Goal: Communication & Community: Answer question/provide support

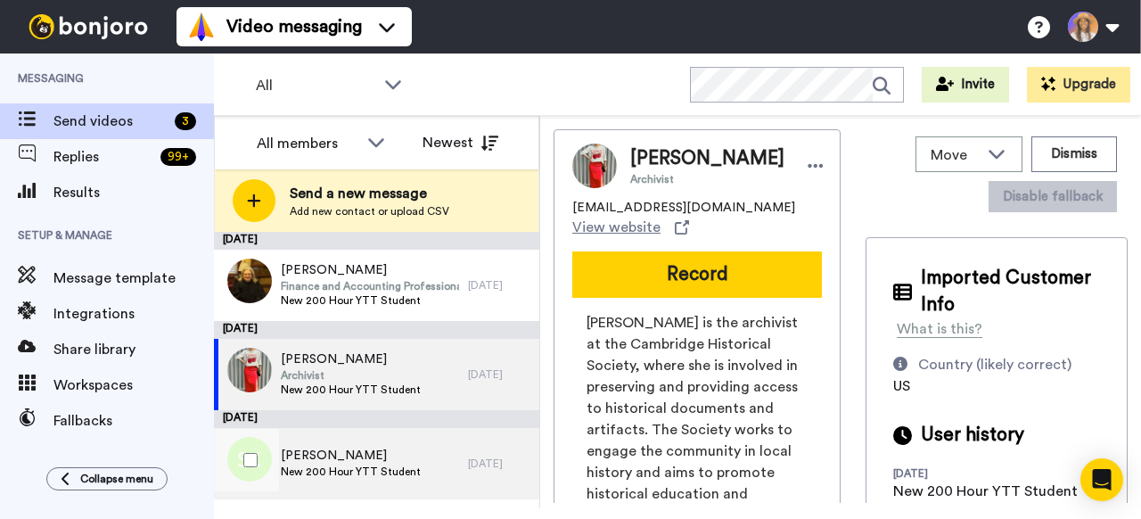
click at [370, 472] on span "New 200 Hour YTT Student" at bounding box center [351, 471] width 140 height 14
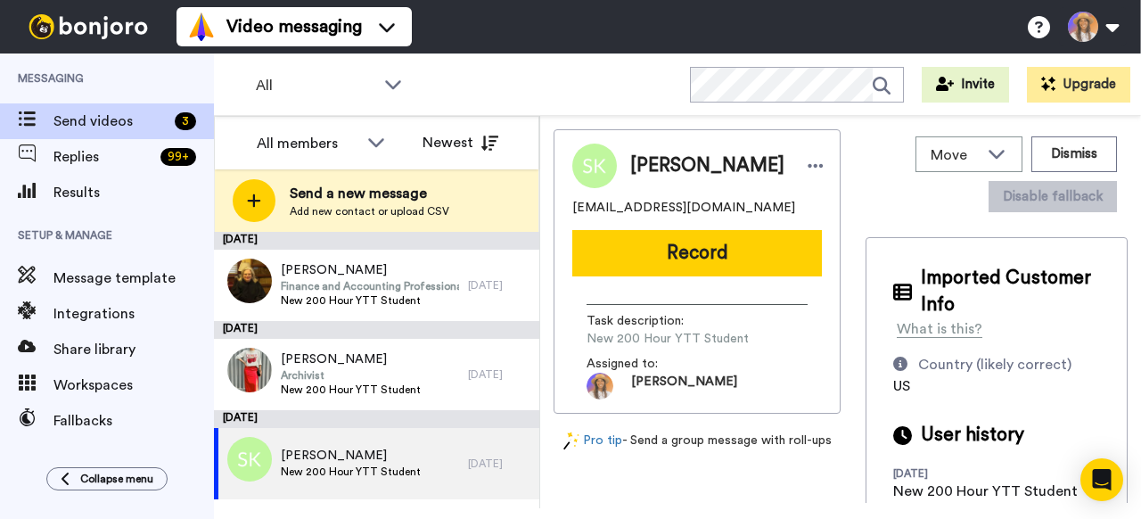
click at [693, 287] on div "[PERSON_NAME] [EMAIL_ADDRESS][DOMAIN_NAME] Record Task description : New 200 Ho…" at bounding box center [696, 271] width 287 height 284
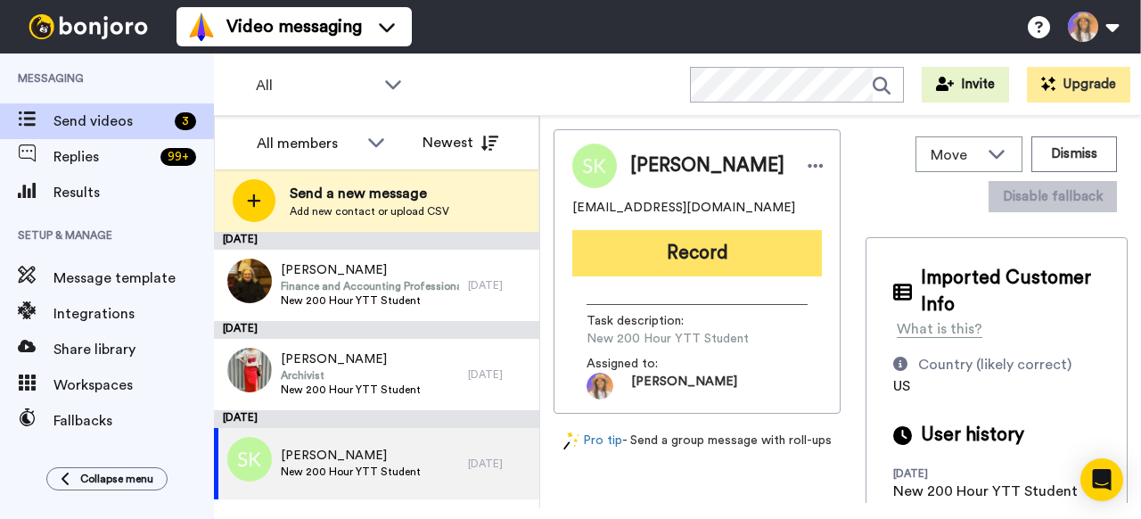
click at [694, 262] on button "Record" at bounding box center [696, 253] width 249 height 46
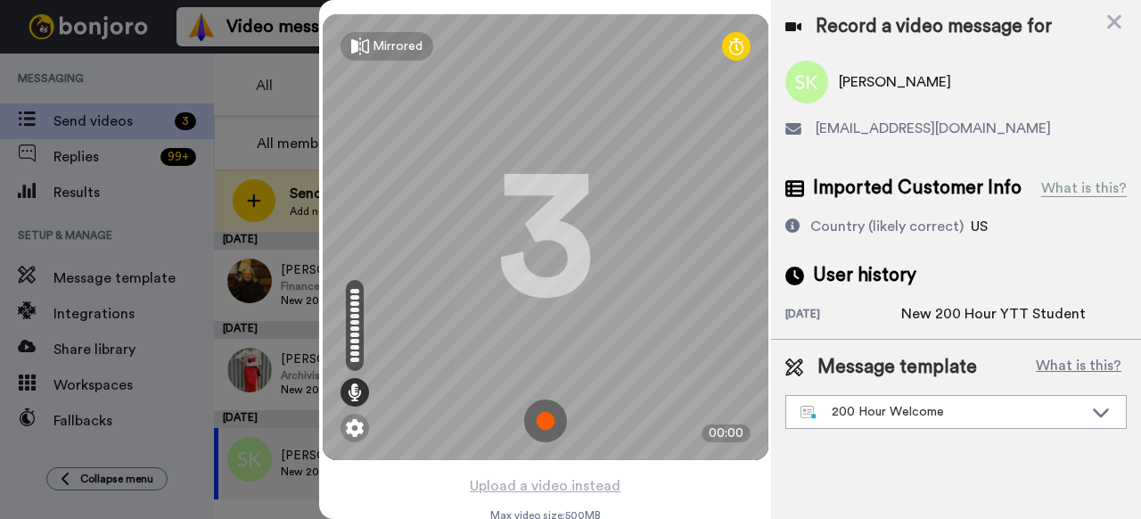
click at [548, 426] on img at bounding box center [545, 420] width 43 height 43
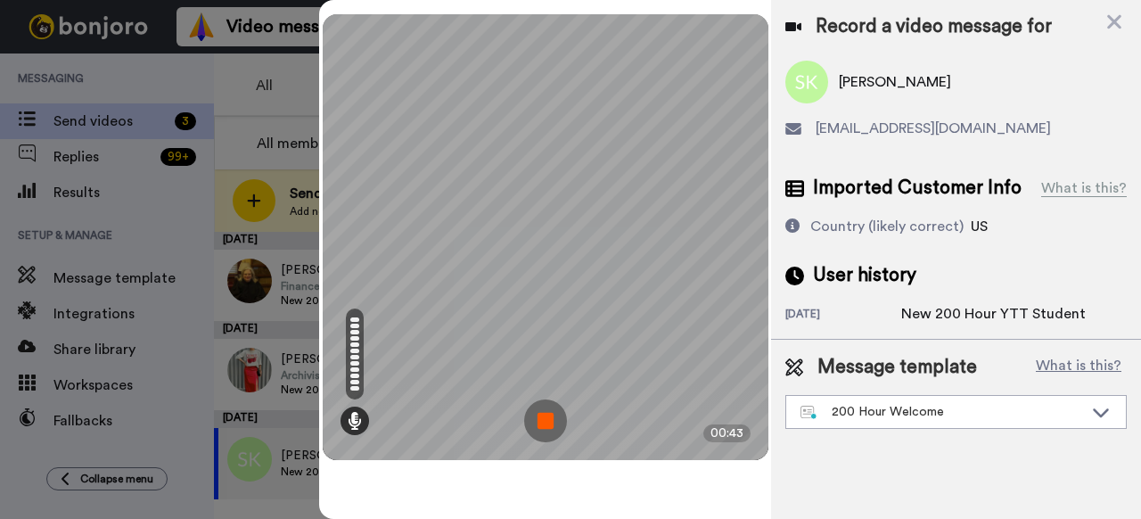
click at [536, 423] on img at bounding box center [545, 420] width 43 height 43
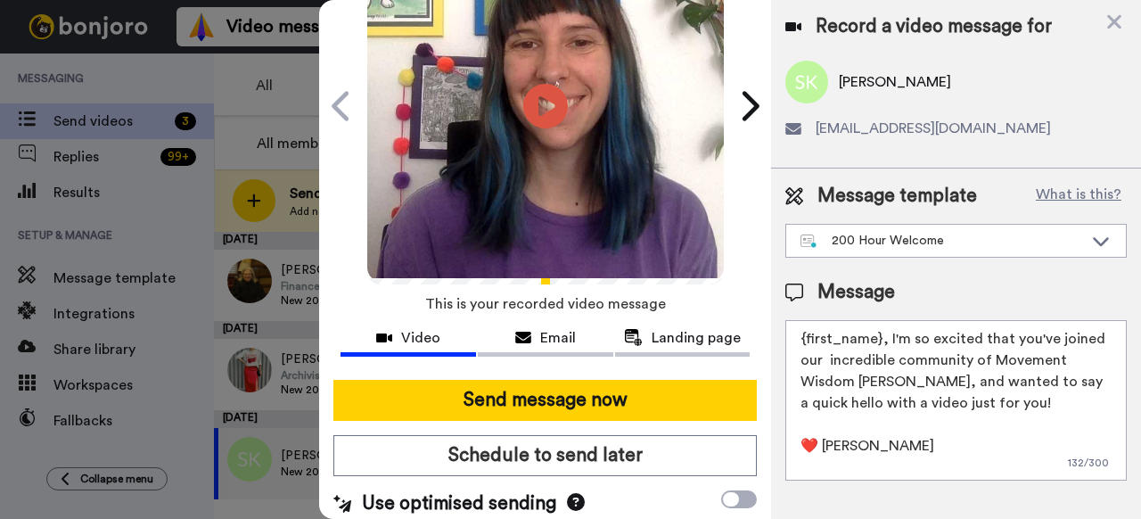
scroll to position [155, 0]
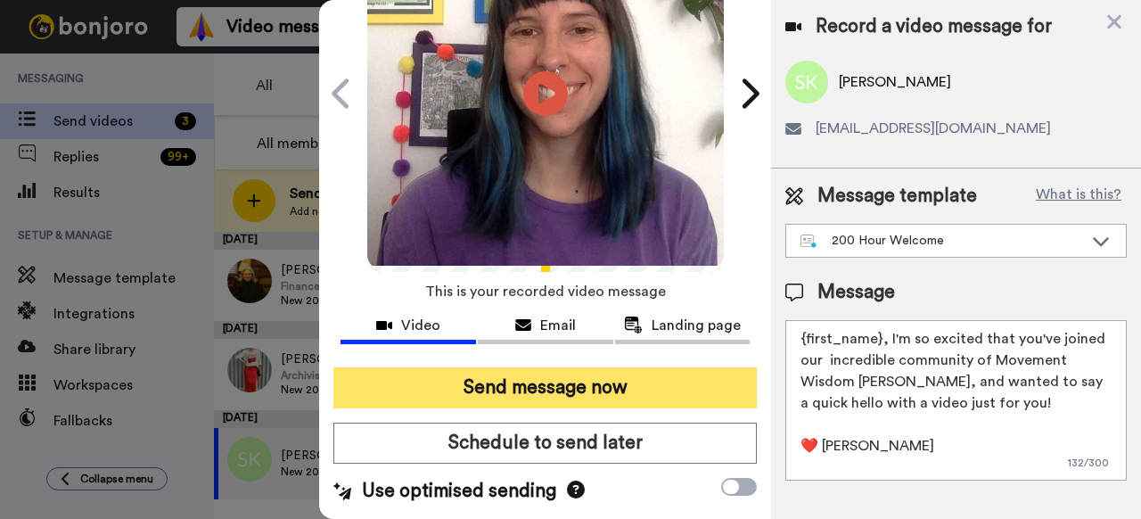
click at [527, 390] on button "Send message now" at bounding box center [544, 387] width 423 height 41
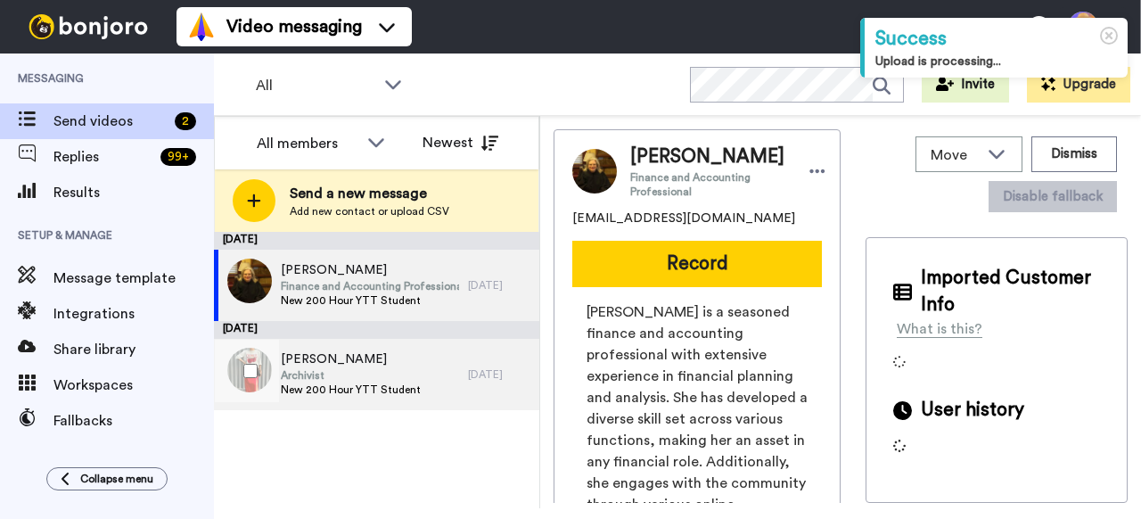
click at [413, 377] on span "Archivist" at bounding box center [351, 375] width 140 height 14
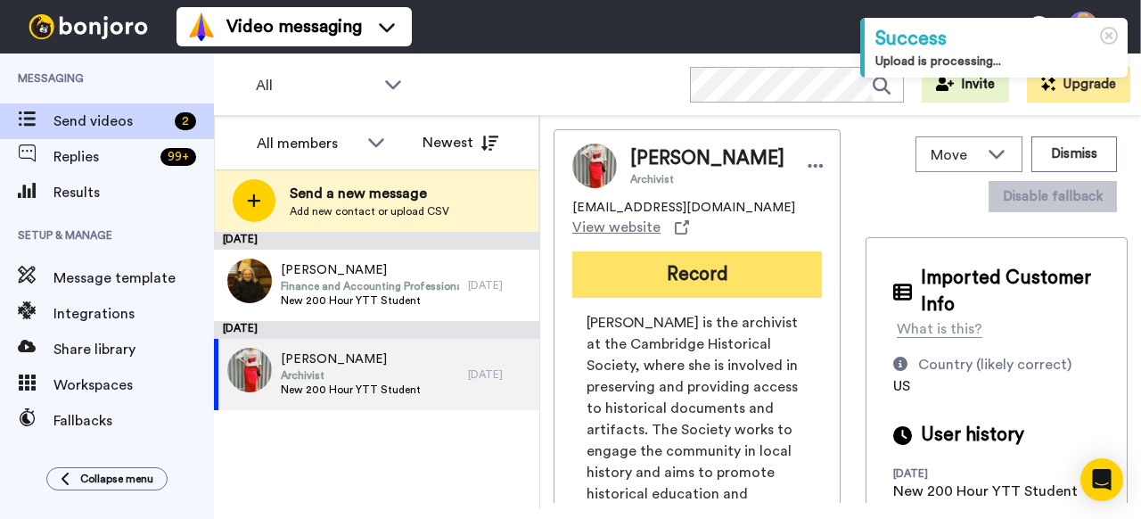
click at [689, 282] on button "Record" at bounding box center [696, 274] width 249 height 46
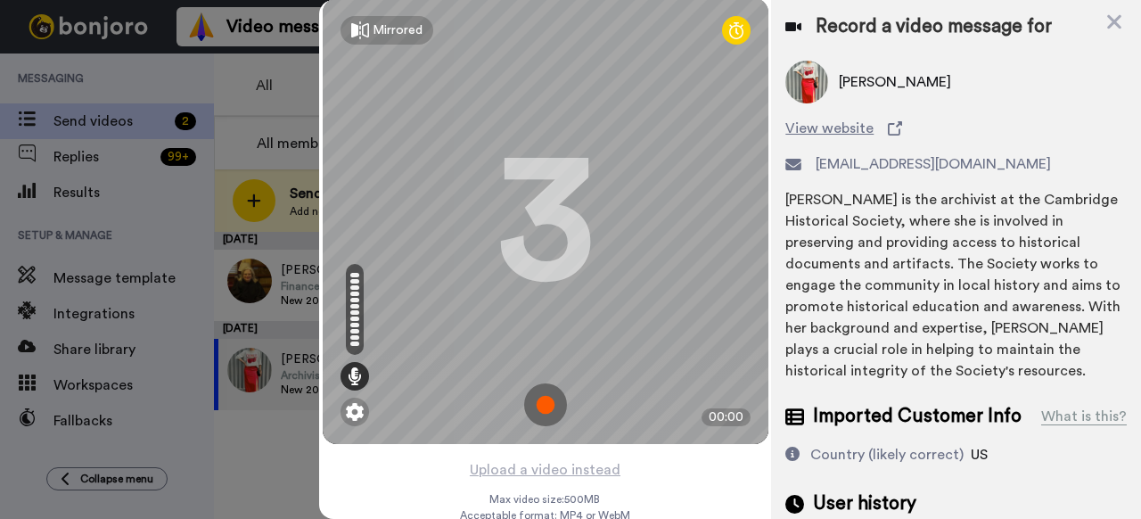
scroll to position [14, 0]
click at [547, 400] on img at bounding box center [545, 406] width 43 height 43
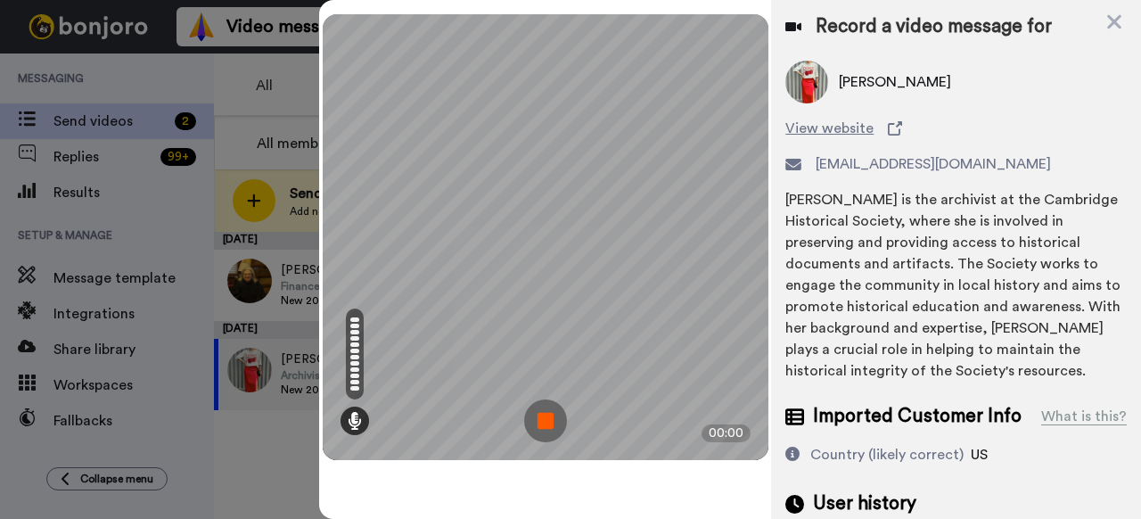
scroll to position [0, 0]
click at [551, 423] on img at bounding box center [545, 420] width 43 height 43
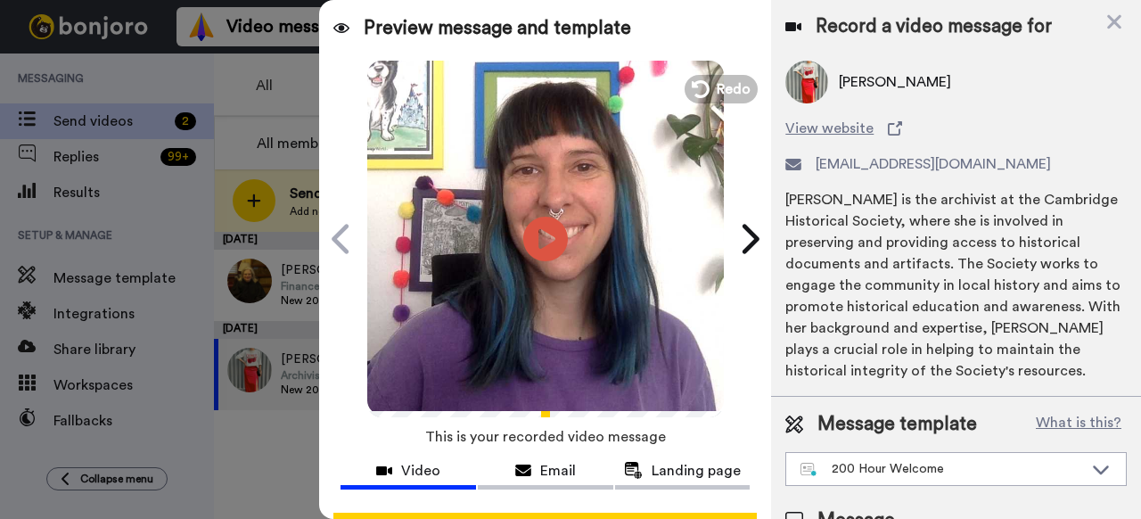
scroll to position [155, 0]
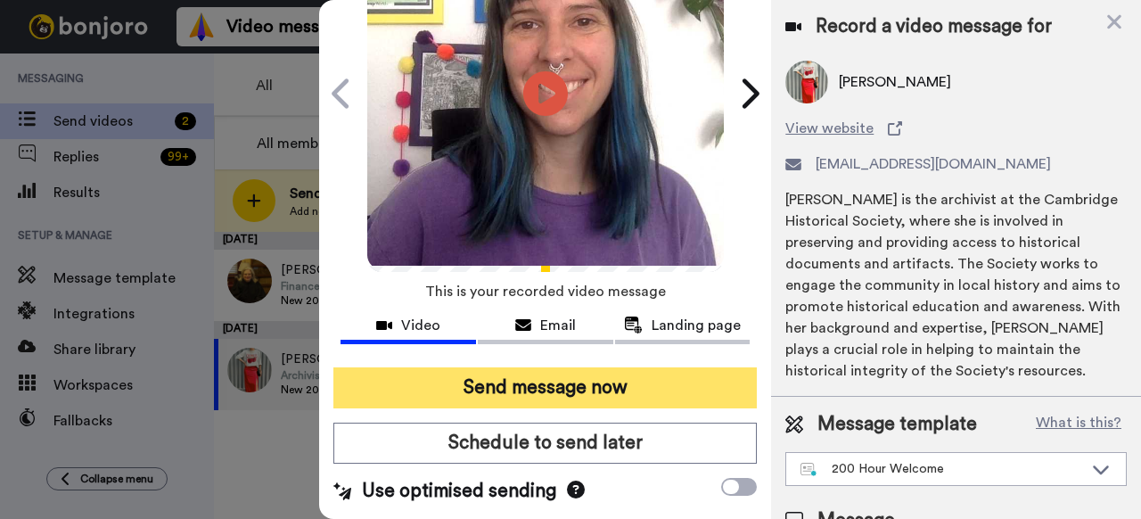
click at [589, 381] on button "Send message now" at bounding box center [544, 387] width 423 height 41
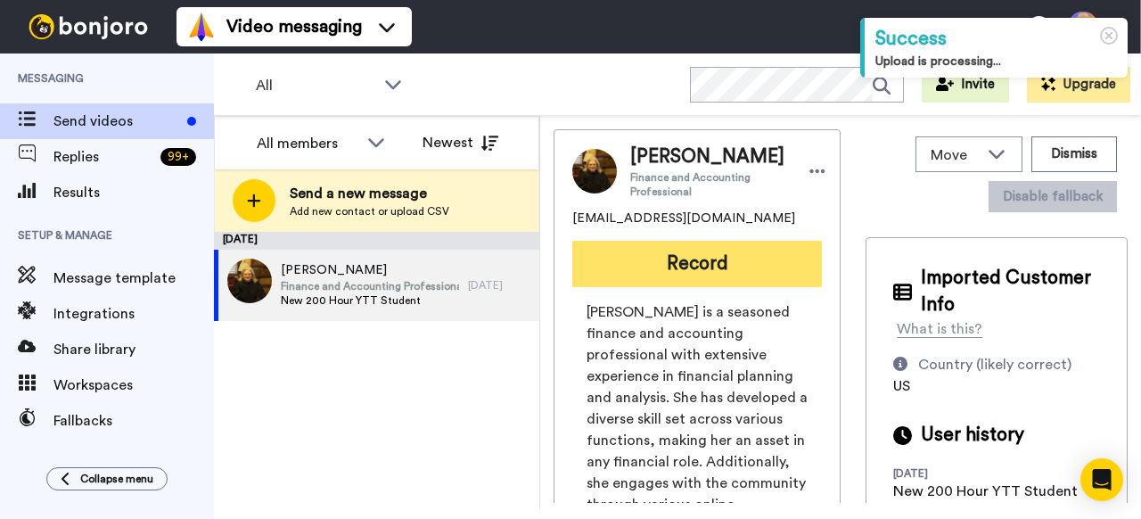
click at [633, 275] on button "Record" at bounding box center [696, 264] width 249 height 46
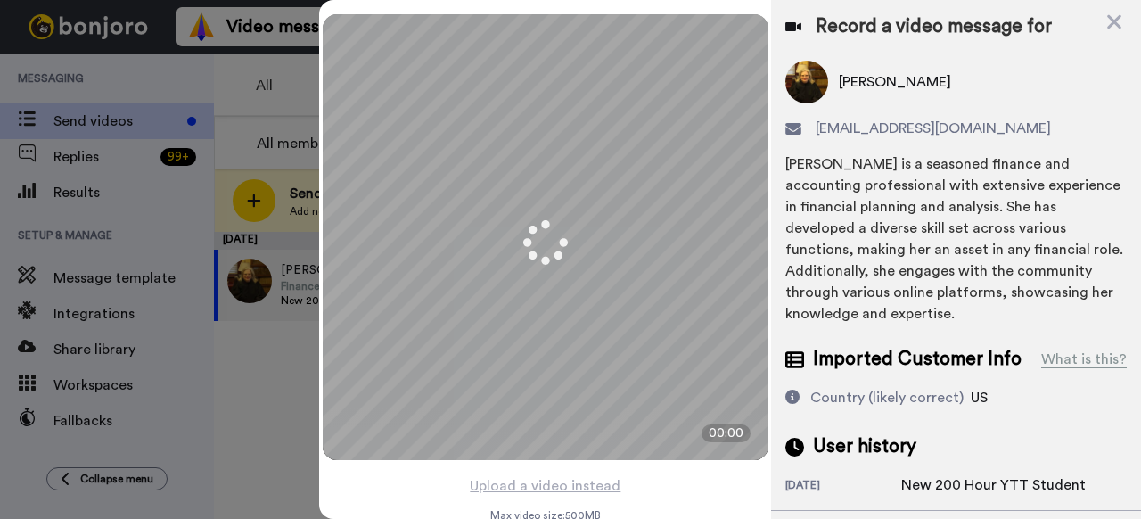
scroll to position [3, 0]
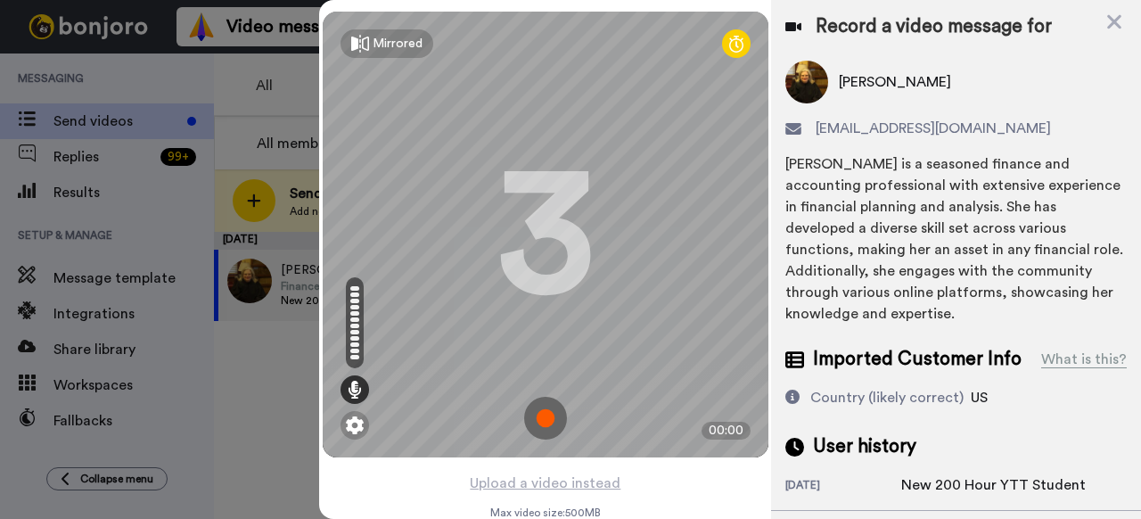
click at [549, 416] on img at bounding box center [545, 418] width 43 height 43
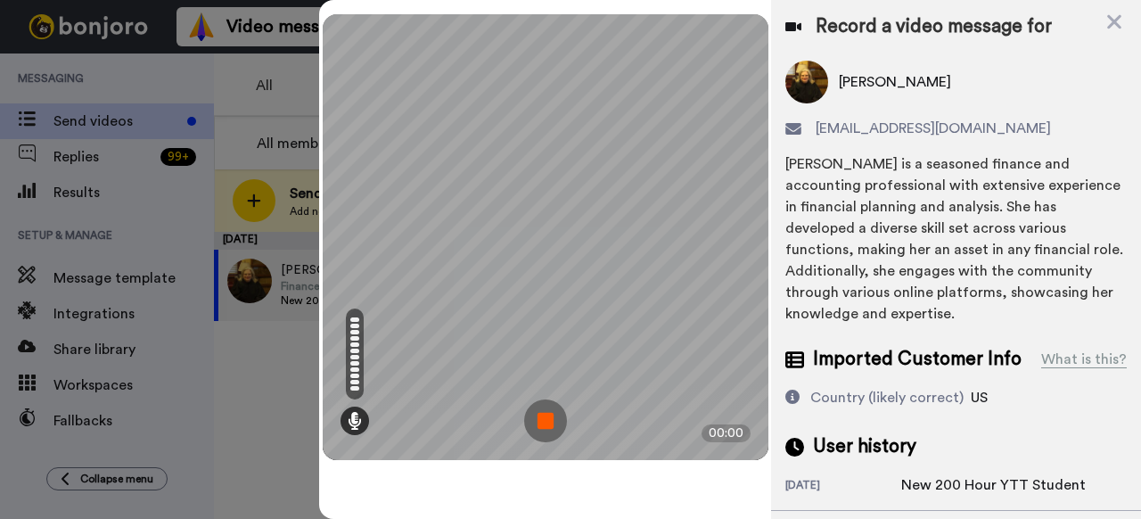
scroll to position [0, 0]
click at [538, 419] on img at bounding box center [545, 420] width 43 height 43
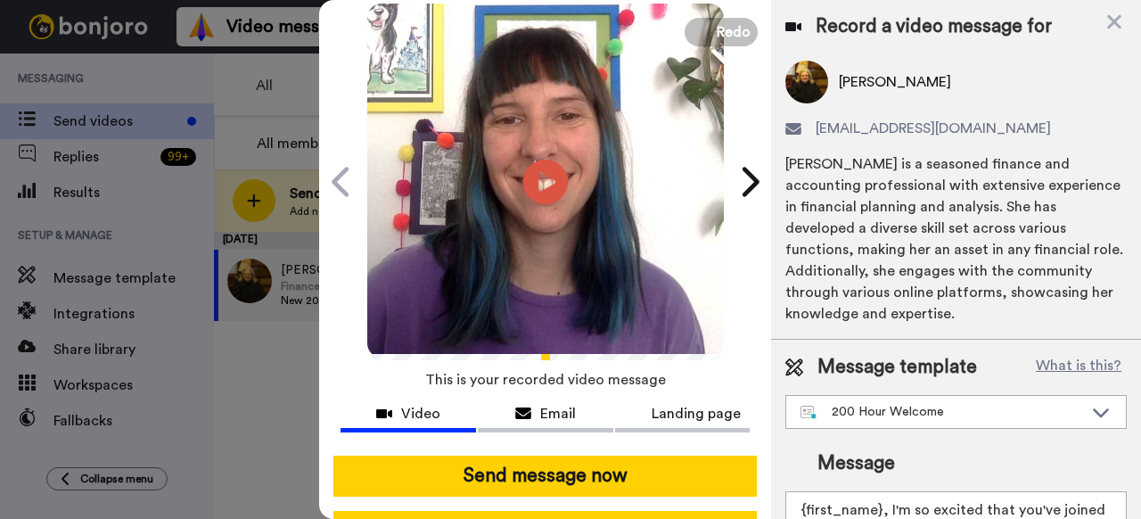
scroll to position [145, 0]
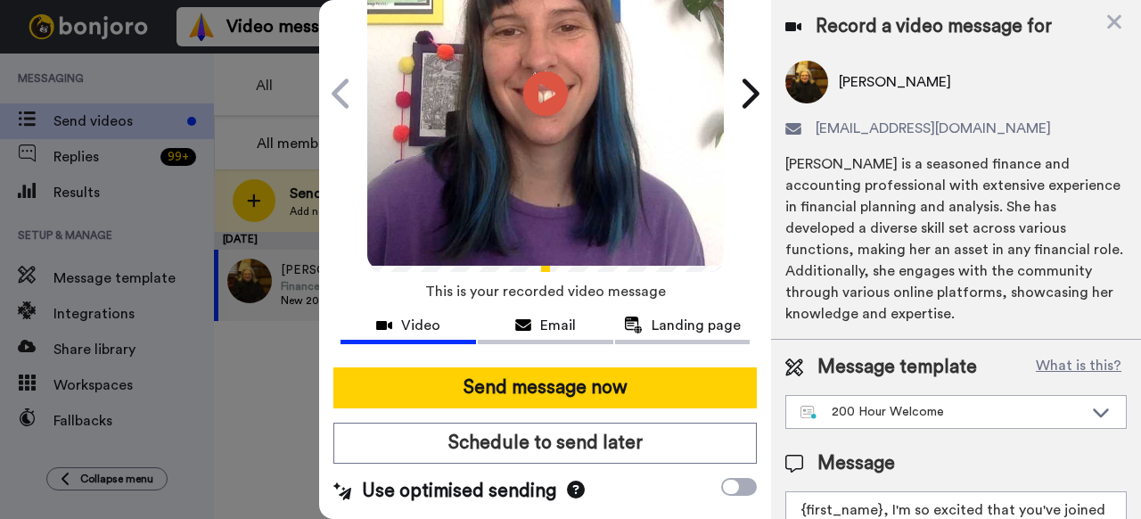
click at [568, 408] on div "Send message now Schedule to send later Use optimised sending" at bounding box center [545, 436] width 452 height 166
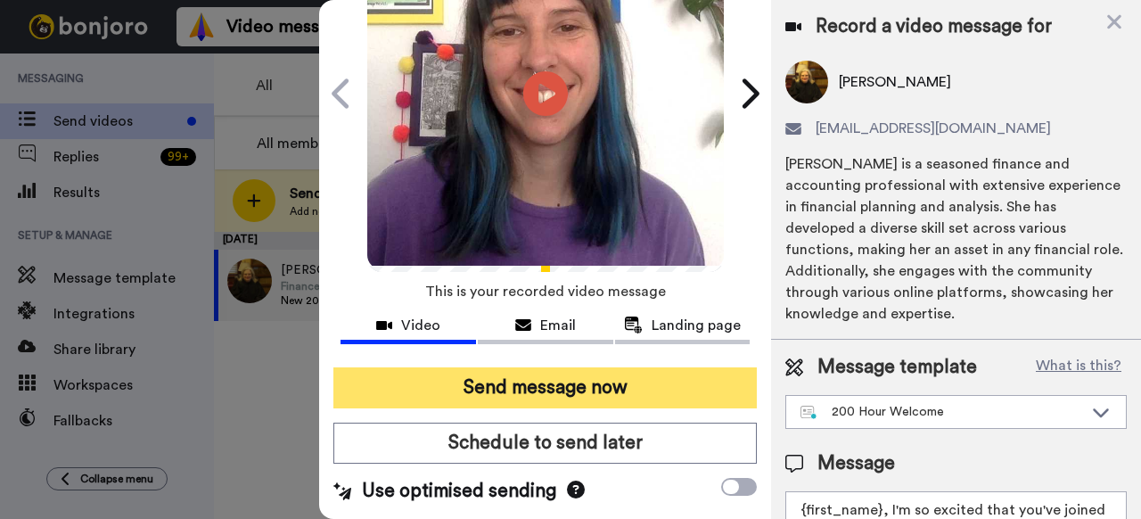
click at [579, 388] on button "Send message now" at bounding box center [544, 387] width 423 height 41
